Goal: Obtain resource: Download file/media

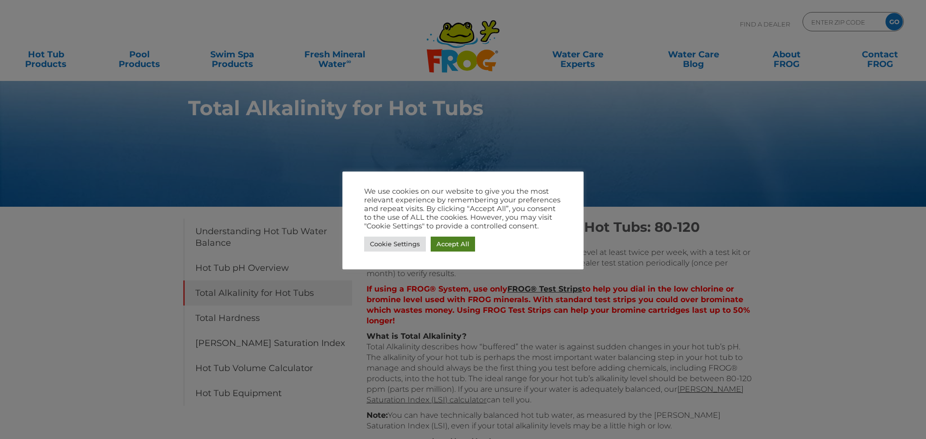
click at [453, 245] on link "Accept All" at bounding box center [452, 244] width 44 height 15
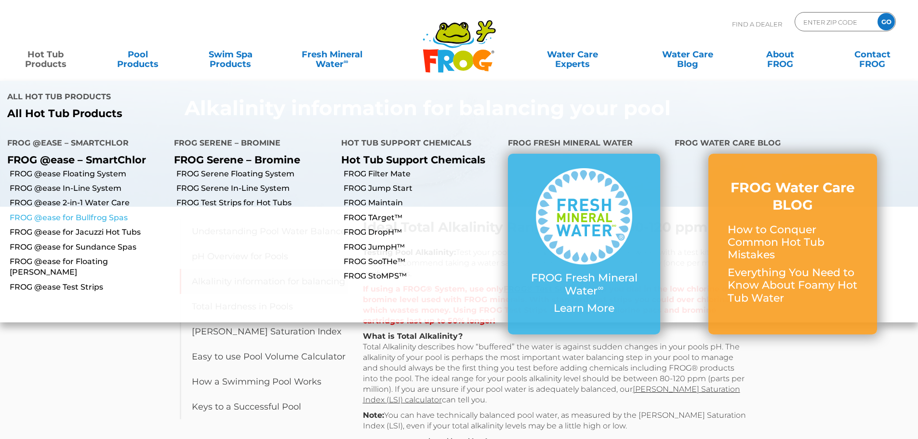
click at [48, 213] on link "FROG @ease for Bullfrog Spas" at bounding box center [88, 218] width 157 height 11
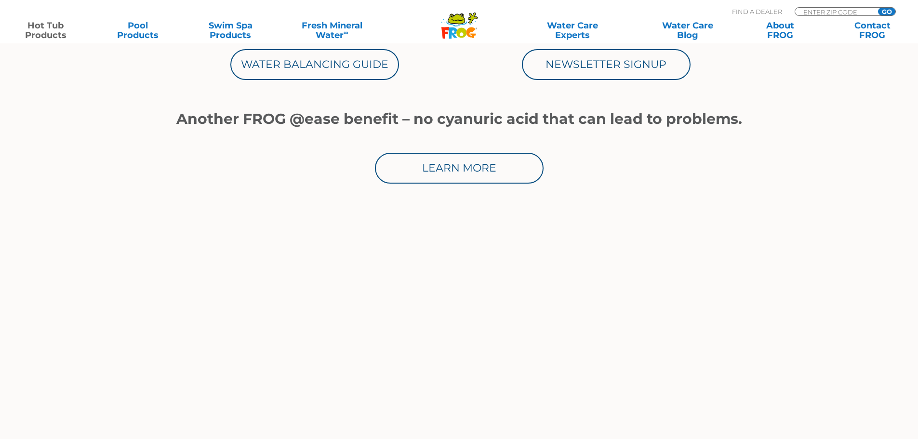
scroll to position [578, 0]
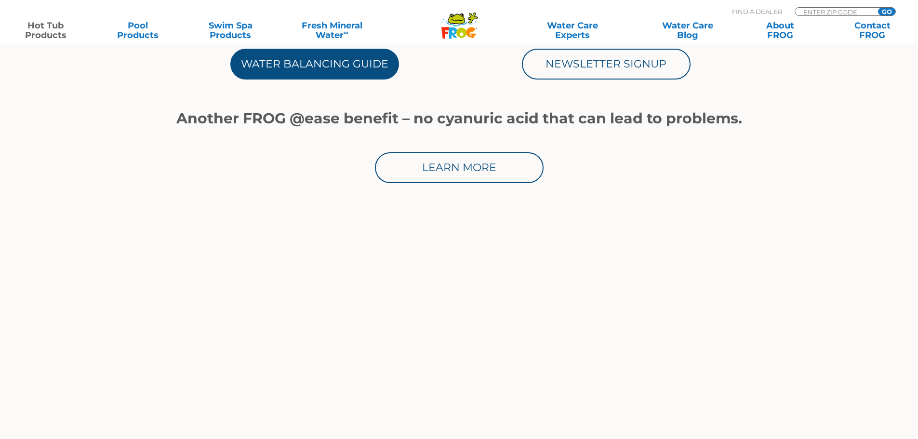
click at [315, 62] on link "Water Balancing Guide" at bounding box center [314, 64] width 169 height 31
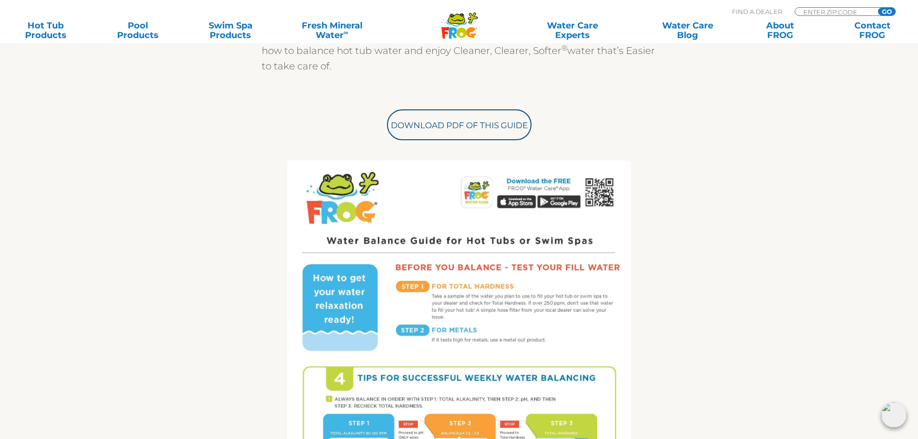
scroll to position [337, 0]
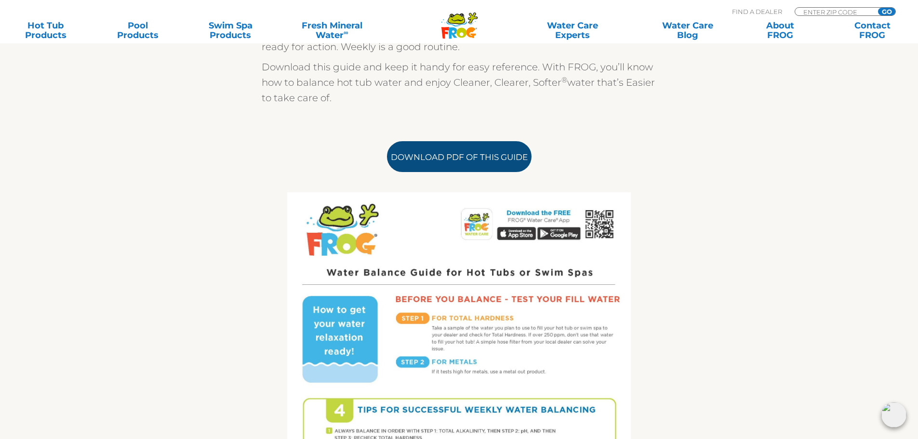
click at [455, 158] on link "Download PDF of this Guide" at bounding box center [459, 156] width 145 height 31
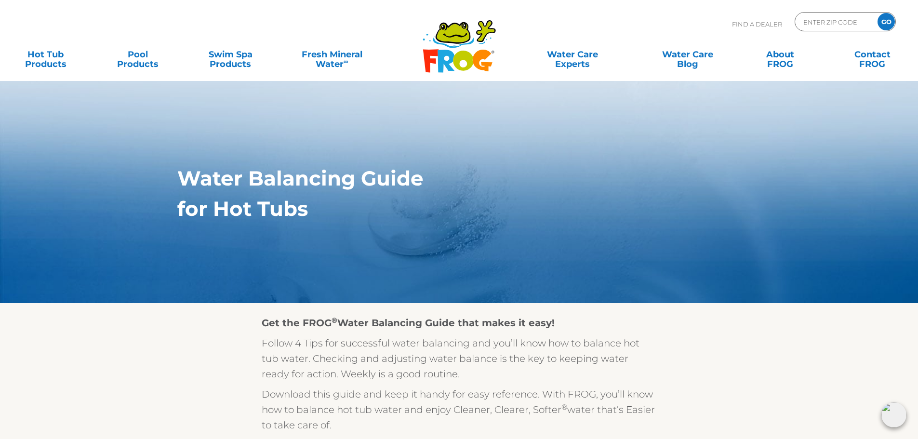
scroll to position [0, 0]
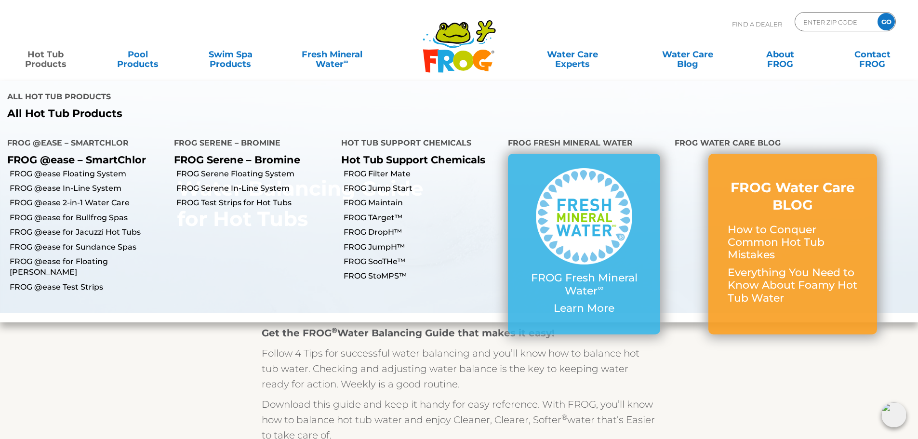
click at [45, 62] on link "Hot Tub Products" at bounding box center [46, 54] width 72 height 19
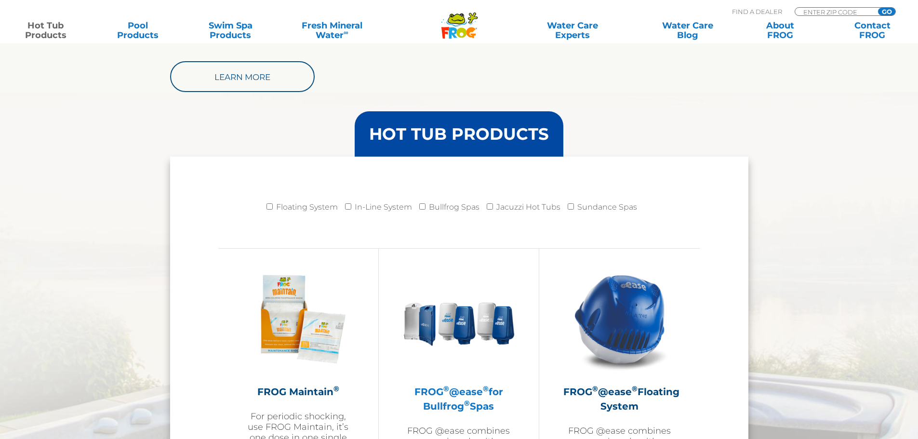
scroll to position [916, 0]
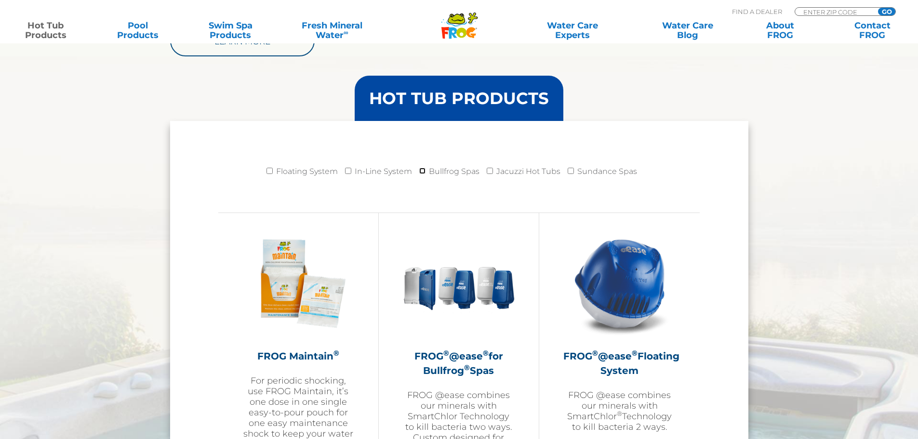
click at [423, 172] on input "Bullfrog Spas" at bounding box center [422, 171] width 6 height 6
checkbox input "true"
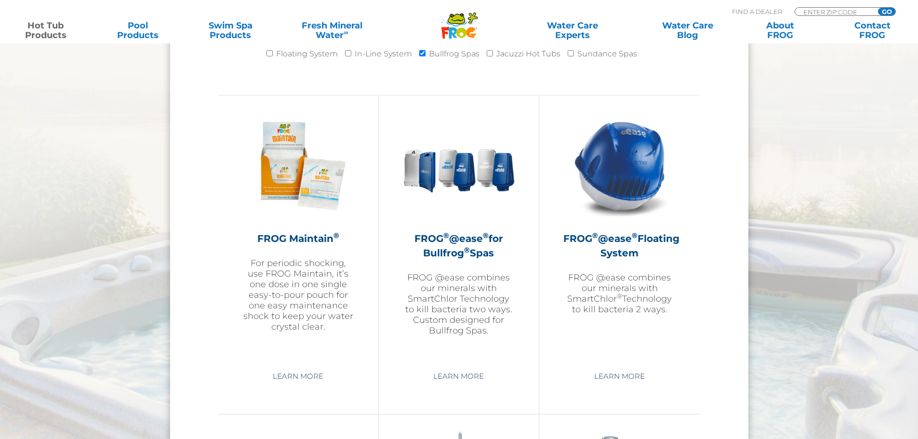
scroll to position [1061, 0]
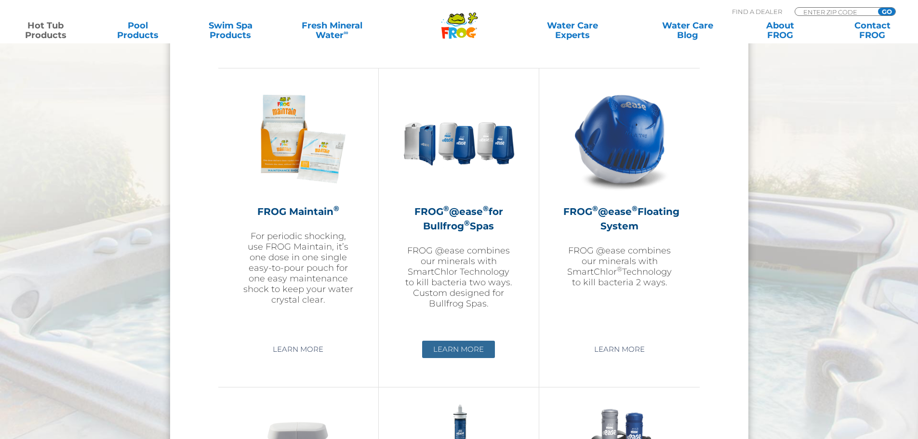
click at [457, 346] on link "Learn More" at bounding box center [458, 349] width 73 height 17
